Goal: Find specific page/section: Find specific page/section

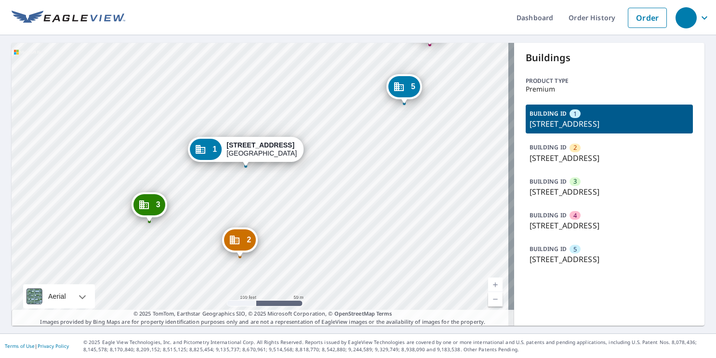
drag, startPoint x: 283, startPoint y: 161, endPoint x: 301, endPoint y: 195, distance: 37.5
click at [301, 195] on div "2 [STREET_ADDRESS] 3 [STREET_ADDRESS] 4 [STREET_ADDRESS] 5 [STREET_ADDRESS] 1 […" at bounding box center [263, 184] width 503 height 283
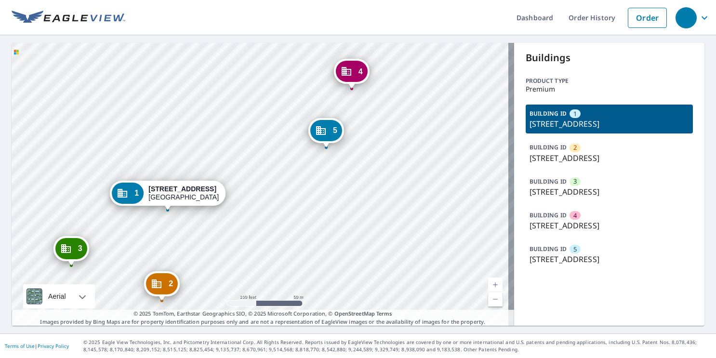
drag, startPoint x: 314, startPoint y: 195, endPoint x: 285, endPoint y: 212, distance: 33.7
click at [285, 212] on div "2 [STREET_ADDRESS] 3 [STREET_ADDRESS] 4 [STREET_ADDRESS] 5 [STREET_ADDRESS] 1 […" at bounding box center [263, 184] width 503 height 283
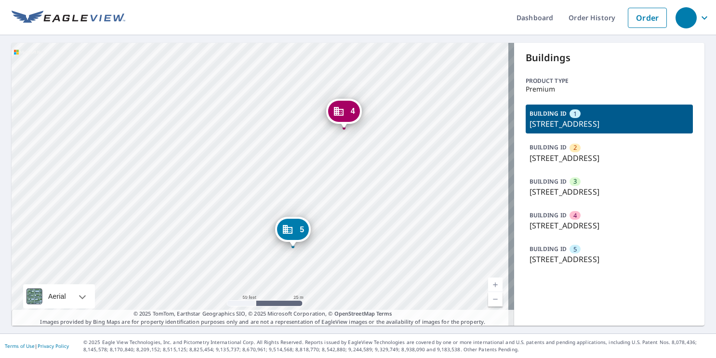
drag, startPoint x: 366, startPoint y: 121, endPoint x: 378, endPoint y: 60, distance: 61.5
click at [362, 99] on div "4 [STREET_ADDRESS]" at bounding box center [344, 111] width 36 height 25
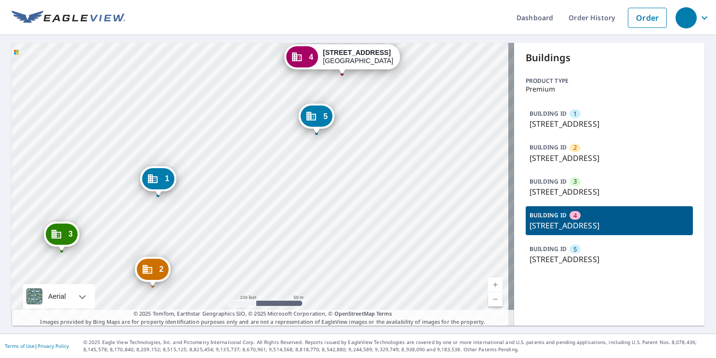
drag, startPoint x: 297, startPoint y: 144, endPoint x: 334, endPoint y: 108, distance: 51.8
click at [334, 108] on div "1 [STREET_ADDRESS] 2 [STREET_ADDRESS] 3 [STREET_ADDRESS] 5 [STREET_ADDRESS] 4 […" at bounding box center [263, 184] width 503 height 283
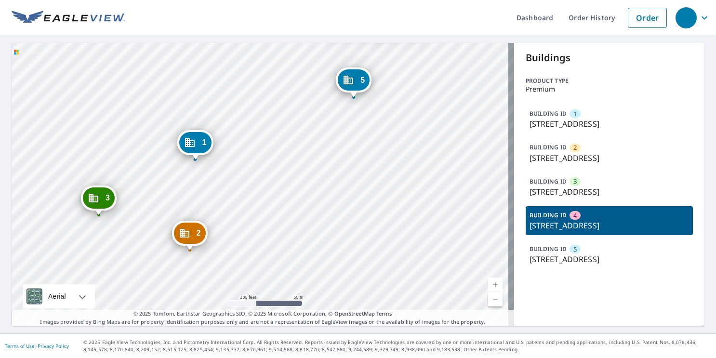
drag, startPoint x: 229, startPoint y: 197, endPoint x: 282, endPoint y: 157, distance: 66.4
click at [286, 157] on div "1 [STREET_ADDRESS] 2 [STREET_ADDRESS] 3 [STREET_ADDRESS] 5 [STREET_ADDRESS] 4 […" at bounding box center [263, 184] width 503 height 283
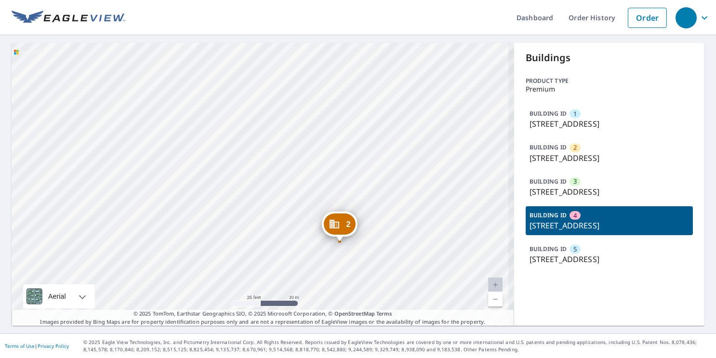
drag, startPoint x: 249, startPoint y: 159, endPoint x: 285, endPoint y: 219, distance: 70.3
click at [285, 219] on div "1 [STREET_ADDRESS] 2 [STREET_ADDRESS] 3 [STREET_ADDRESS] 5 [STREET_ADDRESS] 4 […" at bounding box center [263, 184] width 503 height 283
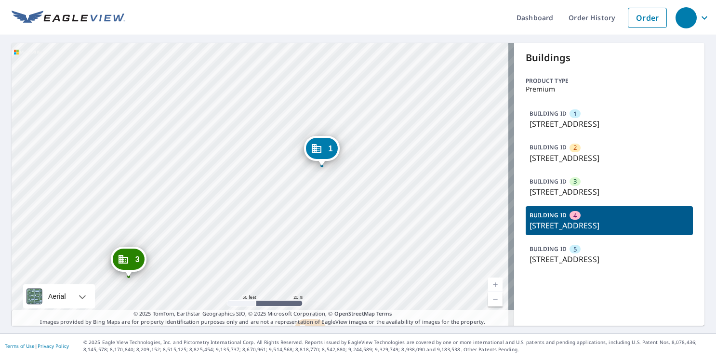
drag, startPoint x: 329, startPoint y: 151, endPoint x: 263, endPoint y: 221, distance: 96.1
click at [263, 221] on div "1 [STREET_ADDRESS] 2 [STREET_ADDRESS] 3 [STREET_ADDRESS] 5 [STREET_ADDRESS] 4 […" at bounding box center [263, 184] width 503 height 283
